Goal: Task Accomplishment & Management: Manage account settings

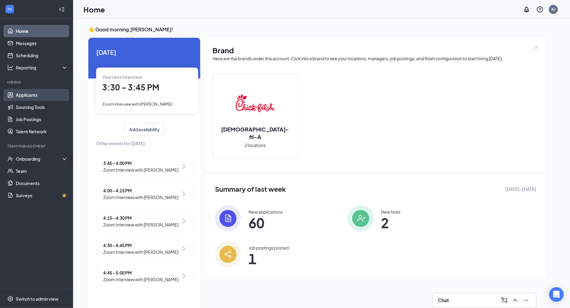
click at [23, 93] on link "Applicants" at bounding box center [42, 95] width 52 height 12
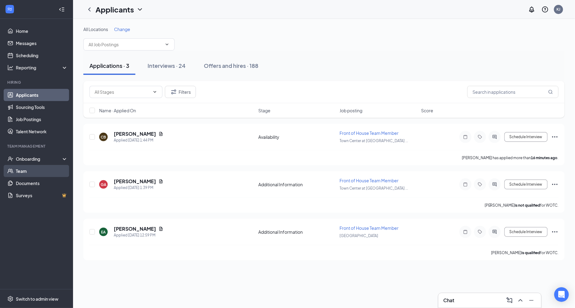
click at [20, 170] on link "Team" at bounding box center [42, 171] width 52 height 12
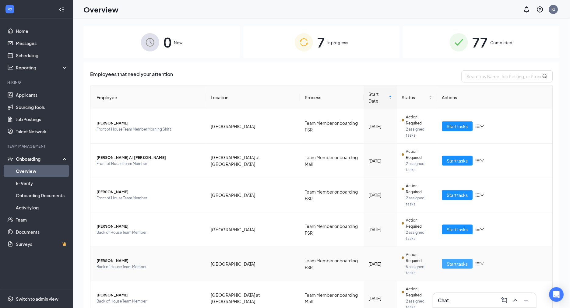
click at [442, 259] on button "Start tasks" at bounding box center [457, 264] width 31 height 10
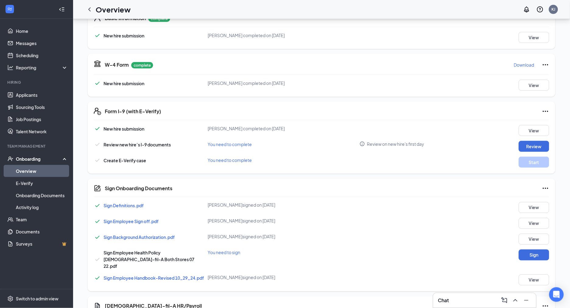
scroll to position [120, 0]
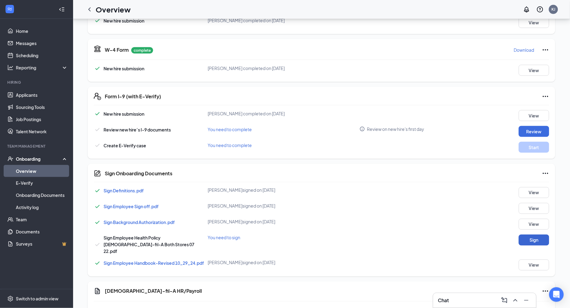
click at [529, 235] on button "Sign" at bounding box center [533, 240] width 30 height 11
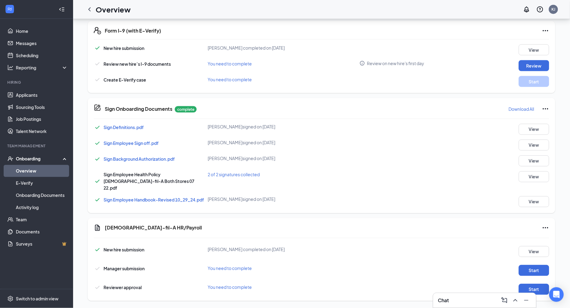
scroll to position [243, 0]
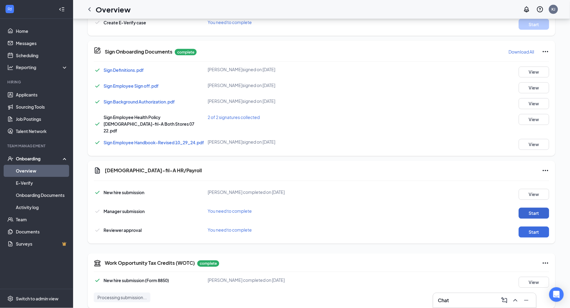
click at [532, 208] on button "Start" at bounding box center [533, 213] width 30 height 11
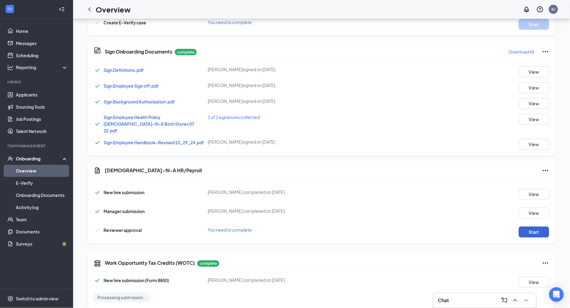
click at [530, 227] on button "Start" at bounding box center [533, 232] width 30 height 11
click at [525, 227] on button "Start" at bounding box center [533, 232] width 30 height 11
click at [28, 93] on link "Applicants" at bounding box center [42, 95] width 52 height 12
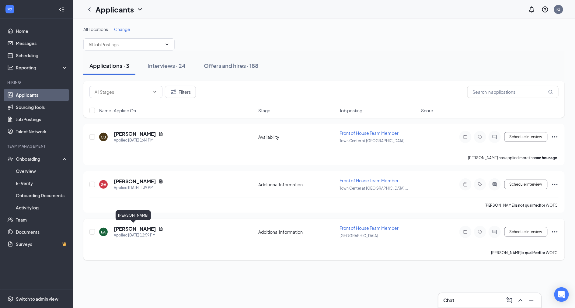
click at [134, 229] on h5 "[PERSON_NAME]" at bounding box center [135, 228] width 42 height 7
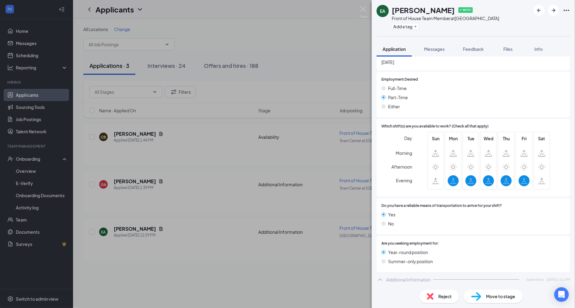
scroll to position [470, 0]
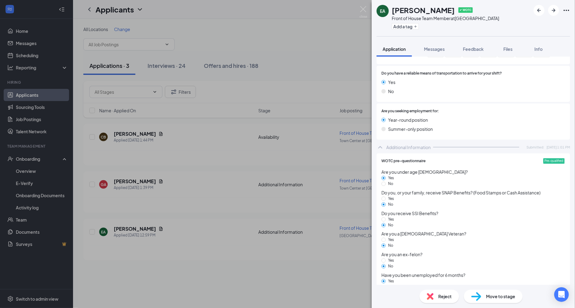
click at [433, 297] on img at bounding box center [430, 296] width 7 height 7
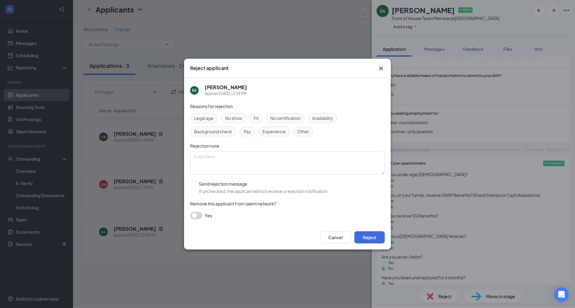
click at [127, 112] on div "Reject applicant EA [PERSON_NAME] Applied [DATE] 12:59 PM Reasons for rejection…" at bounding box center [287, 154] width 575 height 308
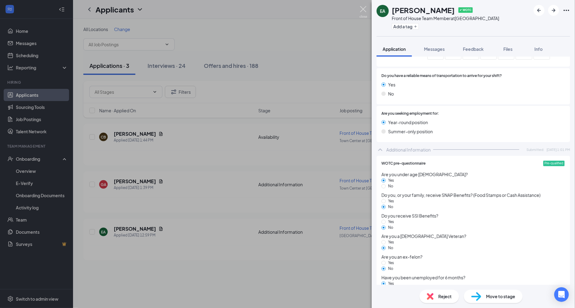
click at [362, 8] on img at bounding box center [364, 12] width 8 height 12
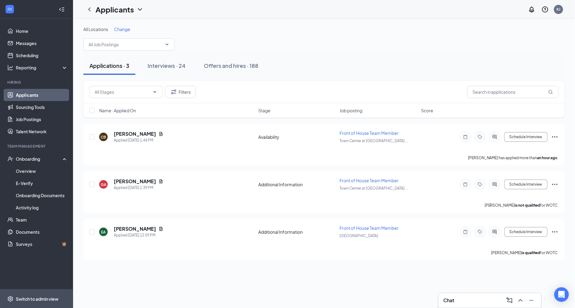
click at [31, 299] on div "Switch to admin view" at bounding box center [37, 299] width 43 height 6
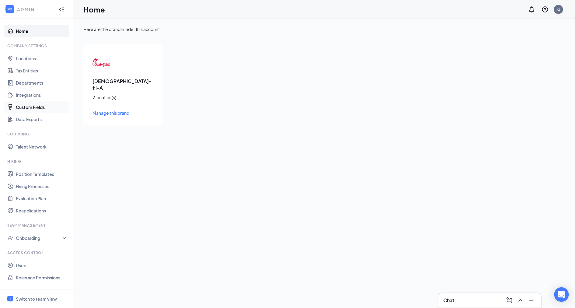
click at [33, 109] on link "Custom Fields" at bounding box center [42, 107] width 52 height 12
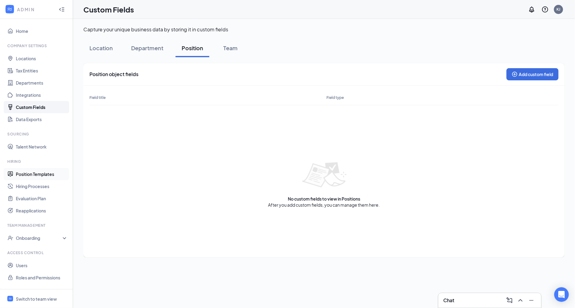
click at [25, 173] on link "Position Templates" at bounding box center [42, 174] width 52 height 12
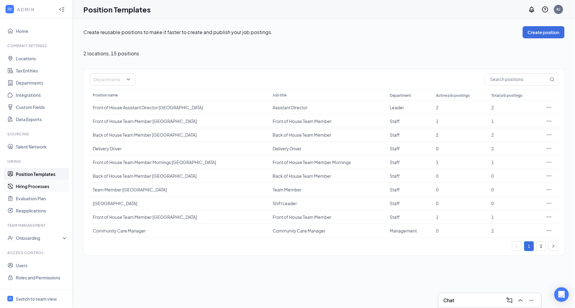
click at [24, 187] on link "Hiring Processes" at bounding box center [42, 186] width 52 height 12
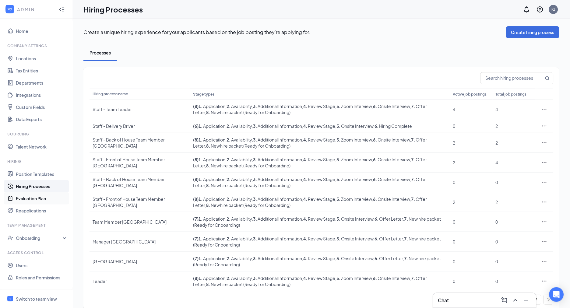
click at [25, 200] on link "Evaluation Plan" at bounding box center [42, 198] width 52 height 12
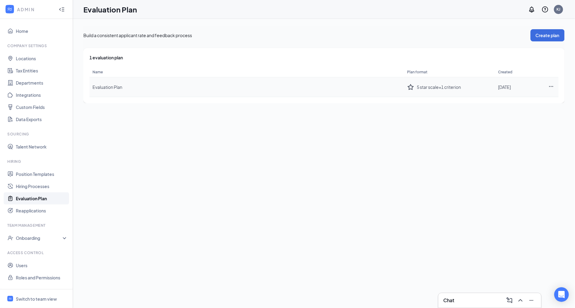
click at [113, 88] on span "Evaluation Plan" at bounding box center [108, 86] width 30 height 5
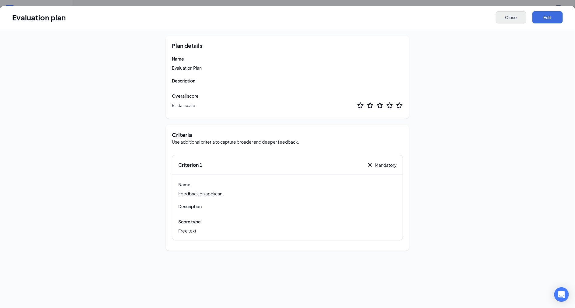
click at [518, 16] on button "Close" at bounding box center [511, 17] width 30 height 12
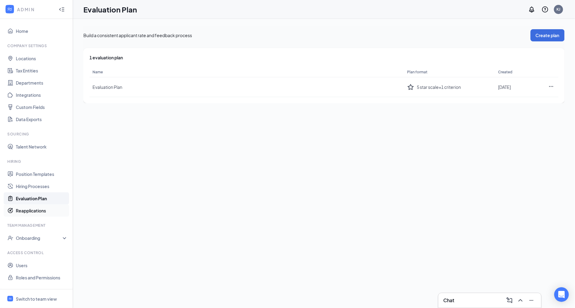
click at [35, 210] on link "Reapplications" at bounding box center [42, 210] width 52 height 12
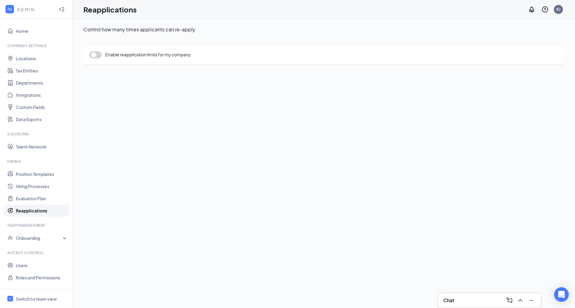
click at [101, 54] on button "button" at bounding box center [95, 54] width 12 height 7
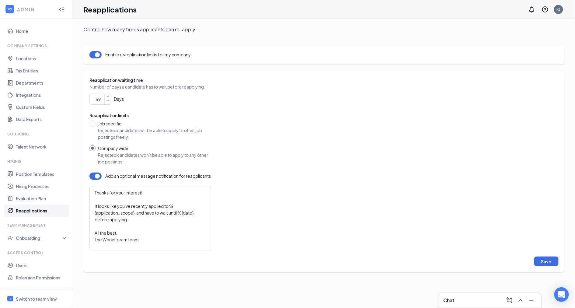
click at [106, 98] on icon "SmallChevronDown" at bounding box center [107, 100] width 5 height 5
drag, startPoint x: 102, startPoint y: 99, endPoint x: 93, endPoint y: 98, distance: 9.5
click at [93, 98] on input "59" at bounding box center [101, 99] width 19 height 9
type input "30"
click at [338, 159] on div "Reapplication waiting time Number of days a candidate has to wait before reappl…" at bounding box center [323, 172] width 469 height 190
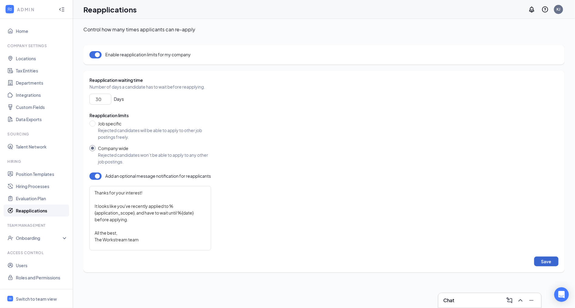
click at [547, 260] on button "Save" at bounding box center [546, 262] width 24 height 10
click at [32, 236] on div "Onboarding" at bounding box center [39, 238] width 47 height 6
click at [20, 32] on link "Home" at bounding box center [42, 31] width 52 height 12
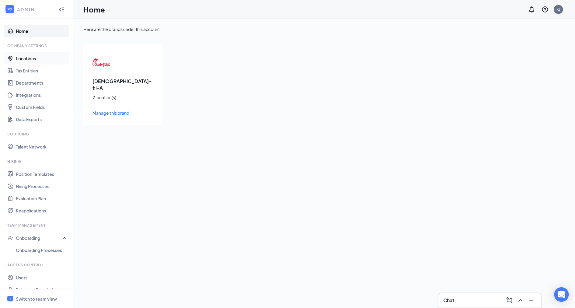
click at [21, 57] on link "Locations" at bounding box center [42, 58] width 52 height 12
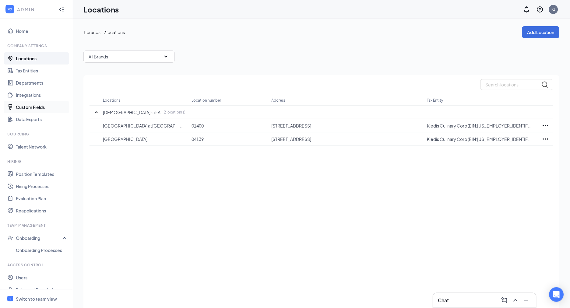
click at [21, 105] on link "Custom Fields" at bounding box center [42, 107] width 52 height 12
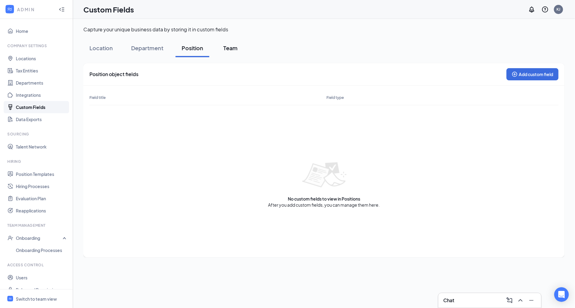
click at [227, 48] on div "Team" at bounding box center [231, 48] width 18 height 8
click at [114, 47] on button "Location" at bounding box center [101, 48] width 36 height 18
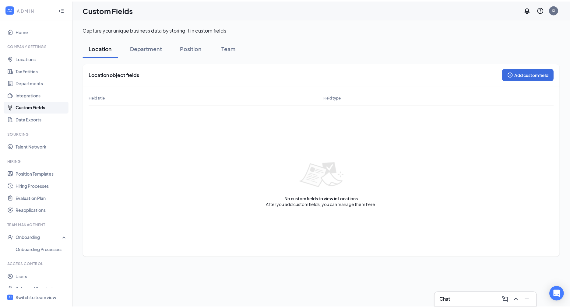
scroll to position [9, 0]
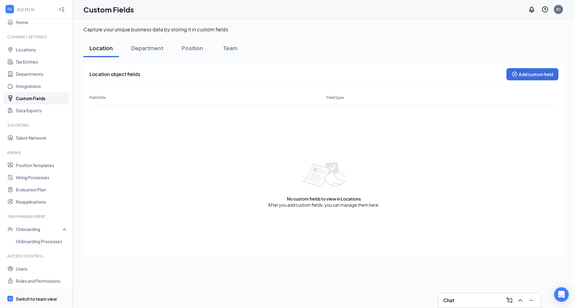
click at [42, 297] on div "Switch to team view" at bounding box center [36, 299] width 41 height 6
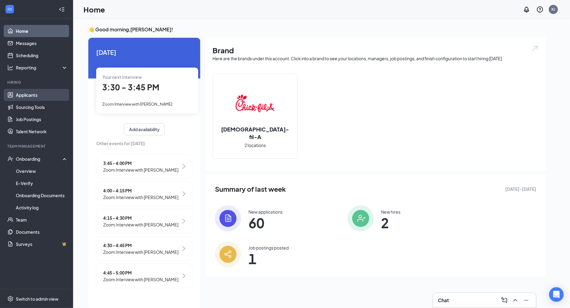
click at [27, 95] on link "Applicants" at bounding box center [42, 95] width 52 height 12
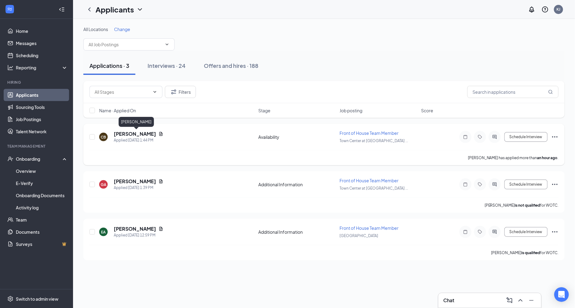
click at [140, 133] on h5 "[PERSON_NAME]" at bounding box center [135, 134] width 42 height 7
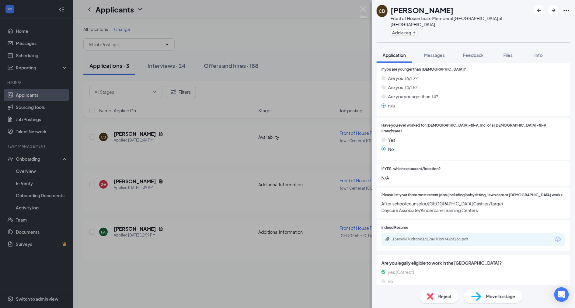
scroll to position [96, 0]
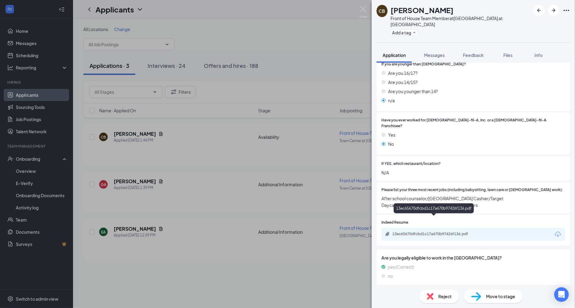
click at [401, 232] on div "13ec65670dfcbd1c17a670b97426f136.pdf" at bounding box center [435, 234] width 85 height 5
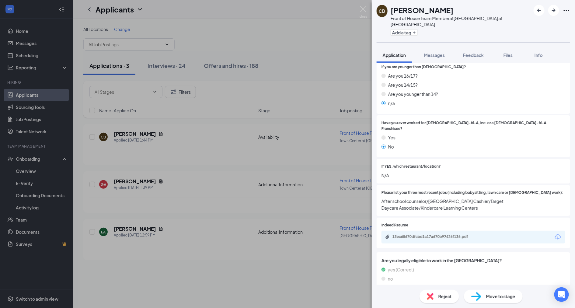
click at [443, 295] on span "Reject" at bounding box center [444, 296] width 13 height 7
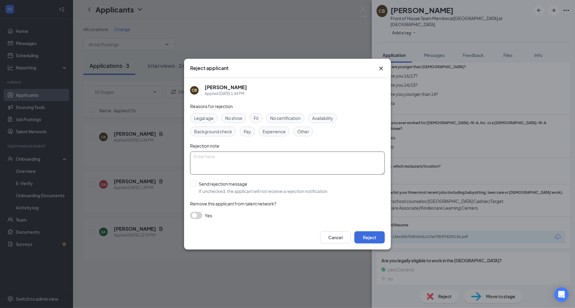
click at [223, 162] on textarea at bounding box center [287, 163] width 195 height 23
click at [306, 131] on span "Other" at bounding box center [303, 131] width 12 height 7
click at [263, 153] on textarea at bounding box center [287, 163] width 195 height 23
type textarea "job [PERSON_NAME]"
click at [195, 184] on div at bounding box center [193, 184] width 6 height 6
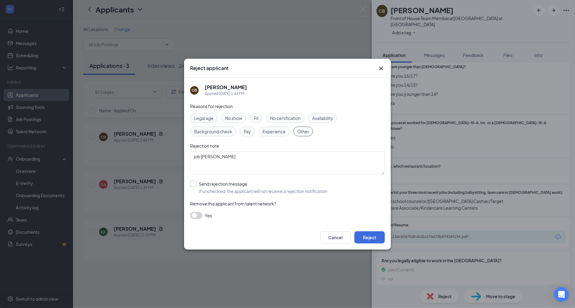
click at [195, 184] on input "Send rejection message If unchecked, the applicant will not receive a rejection…" at bounding box center [259, 187] width 138 height 13
checkbox input "true"
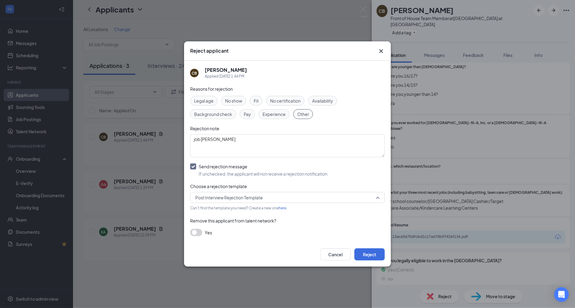
click at [208, 199] on span "Post Interview Rejection Template" at bounding box center [229, 197] width 68 height 9
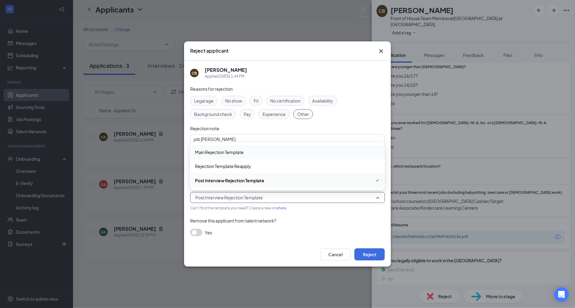
click at [212, 154] on span "Main Rejection Template" at bounding box center [219, 152] width 49 height 7
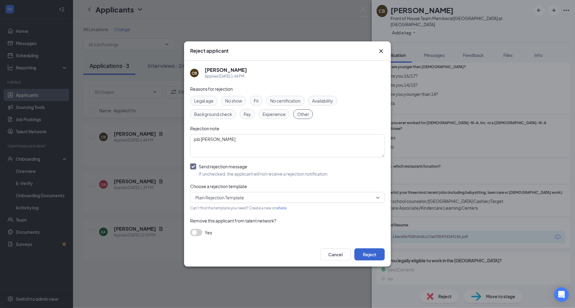
click at [372, 254] on button "Reject" at bounding box center [369, 254] width 30 height 12
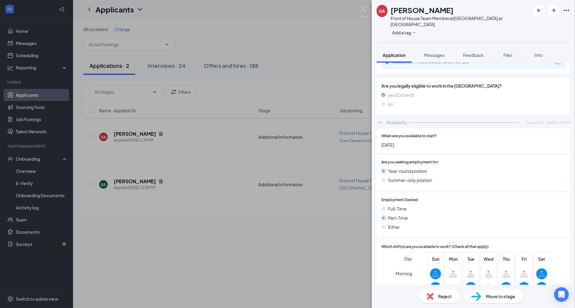
scroll to position [217, 0]
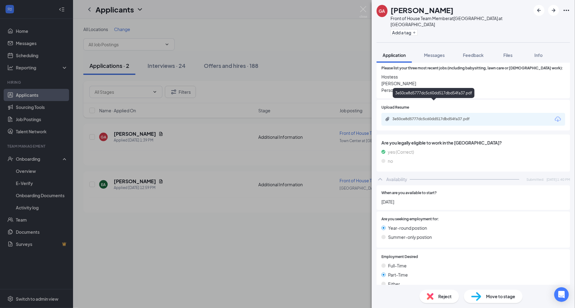
click at [434, 117] on div "3e50ce8d5777dc5c60dd517dbd54fa37.pdf" at bounding box center [435, 119] width 85 height 5
click at [506, 298] on span "Move to stage" at bounding box center [500, 296] width 29 height 7
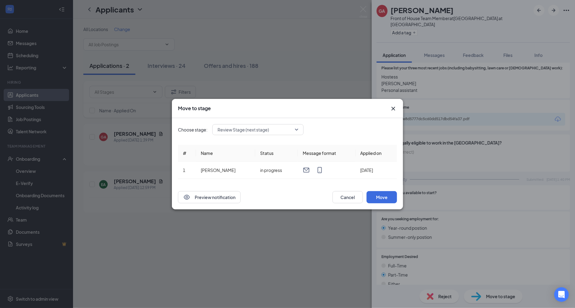
click at [249, 129] on div "Review Stage (next stage)" at bounding box center [257, 129] width 91 height 11
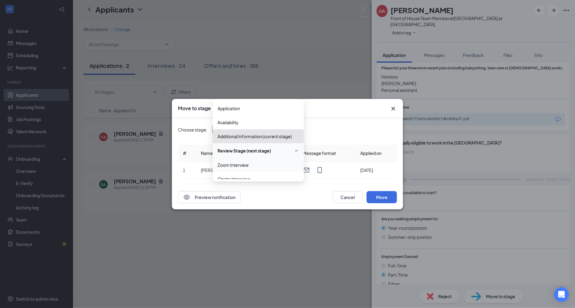
click at [237, 163] on span "Zoom Interview" at bounding box center [233, 165] width 31 height 7
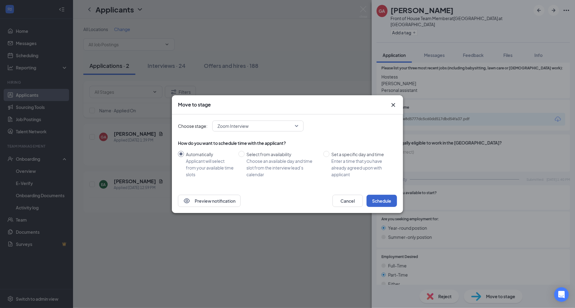
click at [382, 199] on button "Schedule" at bounding box center [382, 201] width 30 height 12
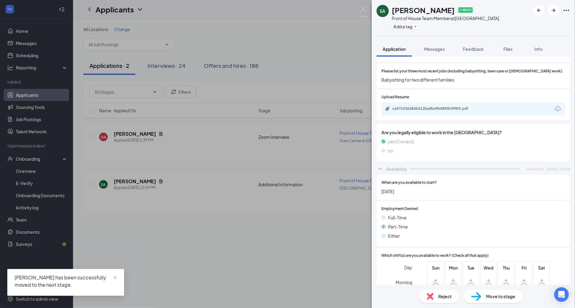
scroll to position [357, 0]
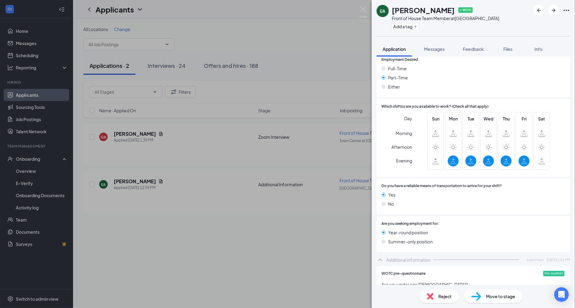
click at [445, 293] on span "Reject" at bounding box center [444, 296] width 13 height 7
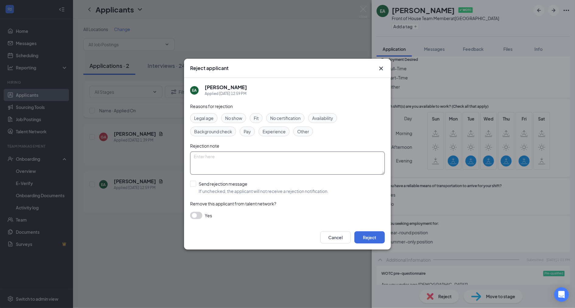
click at [236, 165] on textarea at bounding box center [287, 163] width 195 height 23
click at [302, 133] on span "Other" at bounding box center [303, 131] width 12 height 7
click at [248, 165] on textarea at bounding box center [287, 163] width 195 height 23
type textarea "Minor no position avail"
click at [194, 184] on div at bounding box center [193, 184] width 6 height 6
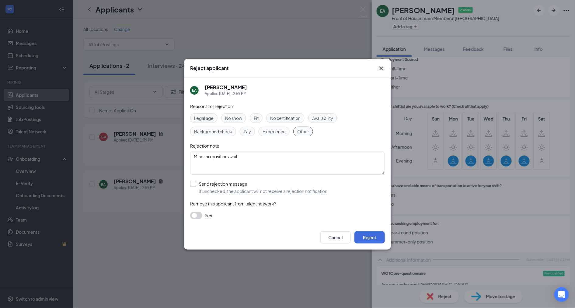
click at [194, 184] on input "Send rejection message If unchecked, the applicant will not receive a rejection…" at bounding box center [259, 187] width 138 height 13
checkbox input "true"
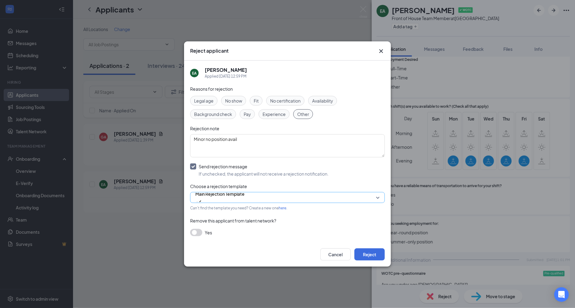
click at [210, 198] on span "Main Rejection Template" at bounding box center [219, 193] width 49 height 9
click at [368, 252] on button "Reject" at bounding box center [369, 254] width 30 height 12
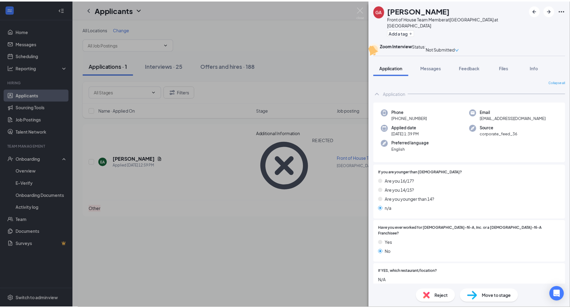
scroll to position [1, 0]
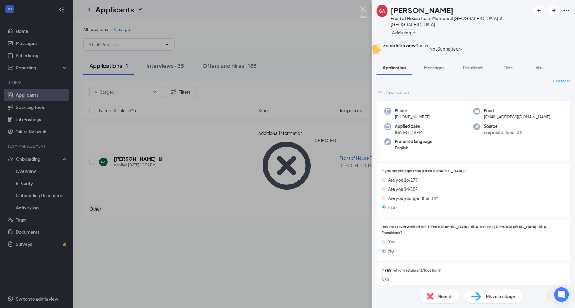
click at [362, 7] on img at bounding box center [364, 12] width 8 height 12
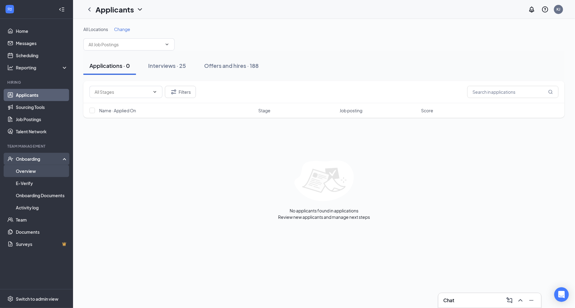
click at [30, 172] on link "Overview" at bounding box center [42, 171] width 52 height 12
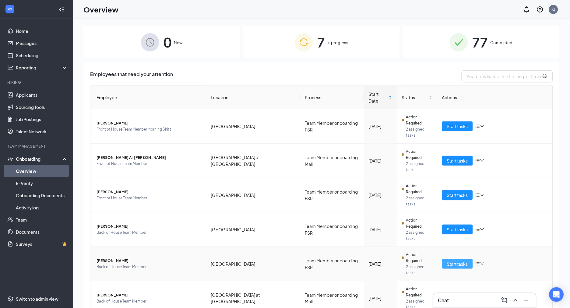
click at [443, 259] on button "Start tasks" at bounding box center [457, 264] width 31 height 10
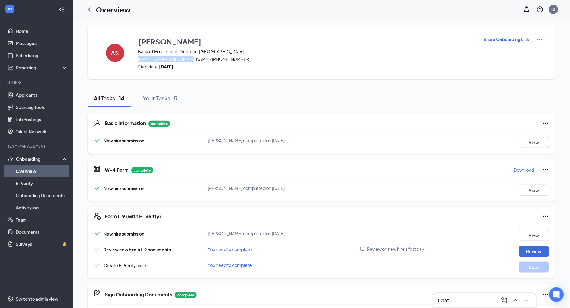
drag, startPoint x: 138, startPoint y: 60, endPoint x: 184, endPoint y: 61, distance: 46.6
click at [184, 61] on span "[EMAIL_ADDRESS][DOMAIN_NAME] · [PHONE_NUMBER]" at bounding box center [307, 59] width 338 height 6
copy span "[EMAIL_ADDRESS][DOMAIN_NAME]"
click at [23, 44] on link "Messages" at bounding box center [42, 43] width 52 height 12
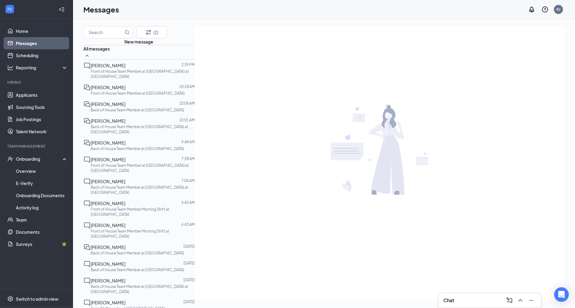
click at [111, 96] on p "Front of House Team Member at [GEOGRAPHIC_DATA]" at bounding box center [138, 93] width 94 height 5
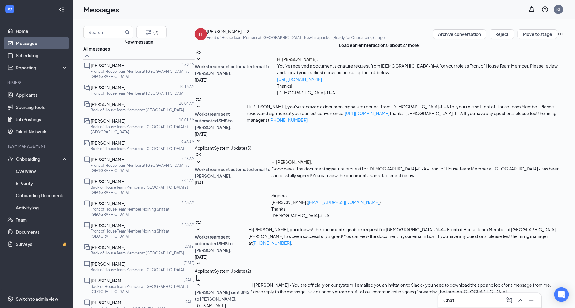
scroll to position [11, 0]
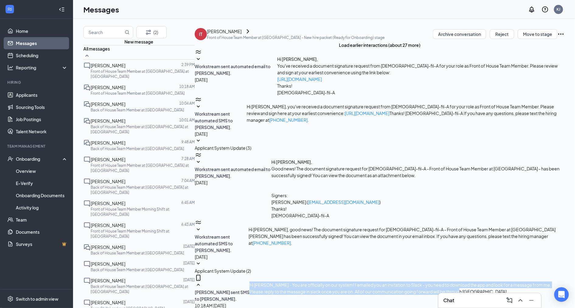
drag, startPoint x: 277, startPoint y: 210, endPoint x: 467, endPoint y: 222, distance: 190.8
click at [467, 281] on div "Hi [PERSON_NAME] - You are officially on our system! I emailed you an invitatio…" at bounding box center [407, 294] width 315 height 27
copy span "Hi [PERSON_NAME] - You are officially on our system! I emailed you an invitatio…"
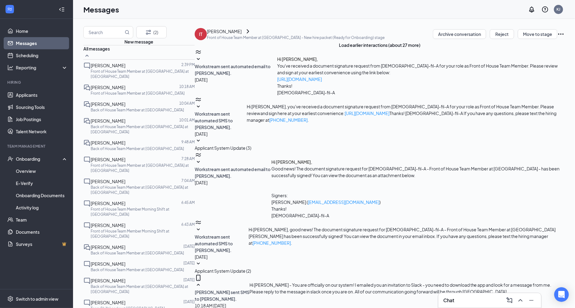
click at [108, 113] on p "Back of House Team Member at [GEOGRAPHIC_DATA]" at bounding box center [137, 109] width 93 height 5
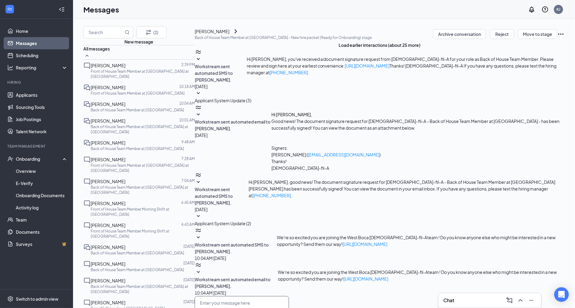
click at [234, 296] on textarea at bounding box center [242, 314] width 94 height 37
paste textarea "Hi - You are officially on our system! I emailed you an invitation to Slack - y…"
click at [195, 296] on textarea "Hi - You are officially on our system! I emailed you an invitation to Slack - y…" at bounding box center [242, 314] width 94 height 37
type textarea "Hi [PERSON_NAME]- You are officially on our system! I emailed you an invitation…"
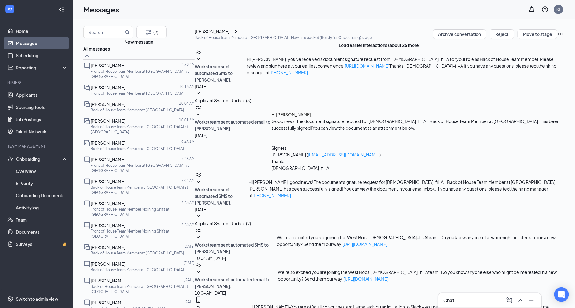
scroll to position [33, 0]
click at [113, 79] on p "Front of House Team Member at [GEOGRAPHIC_DATA] at [GEOGRAPHIC_DATA]" at bounding box center [143, 74] width 104 height 10
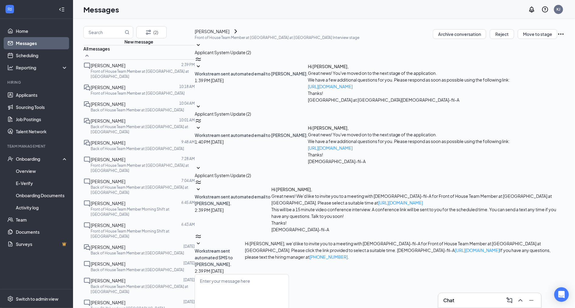
click at [108, 90] on span "[PERSON_NAME]" at bounding box center [108, 87] width 35 height 5
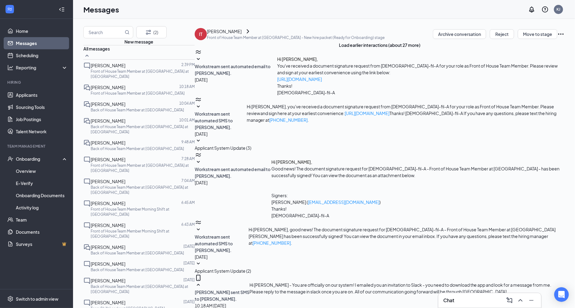
scroll to position [11, 0]
click at [113, 107] on span "[PERSON_NAME]" at bounding box center [108, 103] width 35 height 5
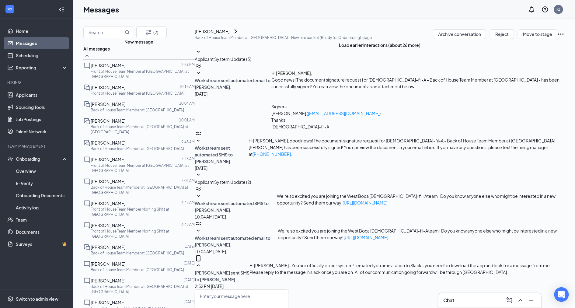
scroll to position [11, 0]
click at [116, 134] on p "Back of House Team Member at [GEOGRAPHIC_DATA] at [GEOGRAPHIC_DATA]" at bounding box center [143, 129] width 104 height 10
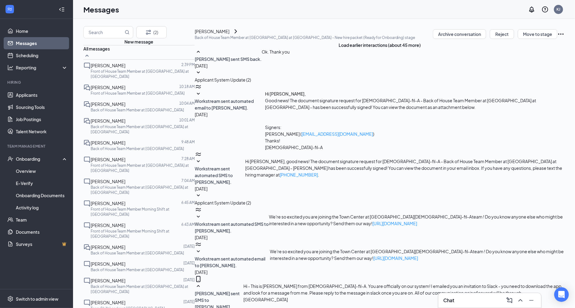
scroll to position [44, 0]
click at [110, 124] on span "[PERSON_NAME]" at bounding box center [108, 120] width 35 height 5
click at [112, 147] on div "[PERSON_NAME] 9:48 AM Back of House Team Member at [GEOGRAPHIC_DATA]" at bounding box center [138, 145] width 111 height 17
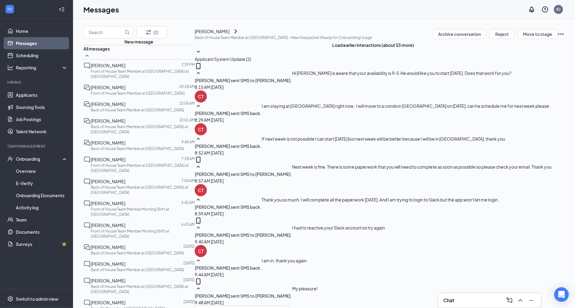
scroll to position [131, 0]
